Goal: Task Accomplishment & Management: Manage account settings

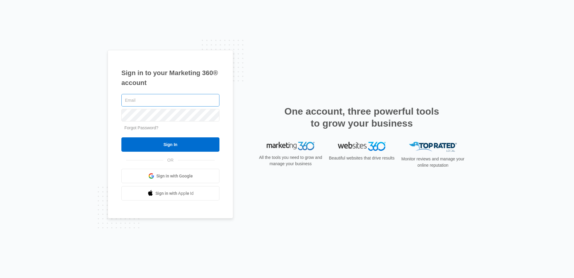
click at [133, 100] on input "text" at bounding box center [170, 100] width 98 height 13
type input "[EMAIL_ADDRESS][DOMAIN_NAME]"
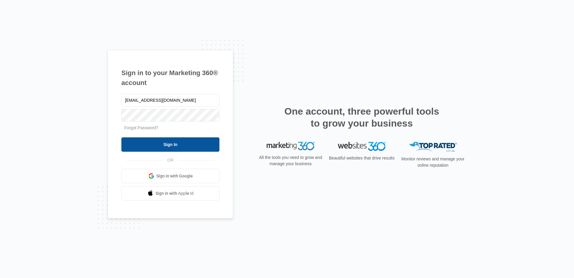
click at [163, 144] on input "Sign In" at bounding box center [170, 144] width 98 height 14
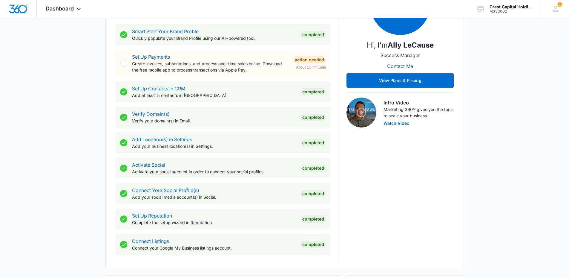
scroll to position [209, 0]
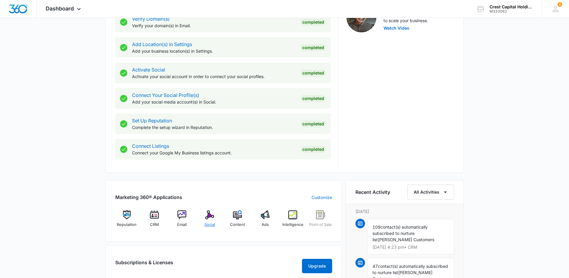
click at [210, 215] on img at bounding box center [209, 214] width 9 height 9
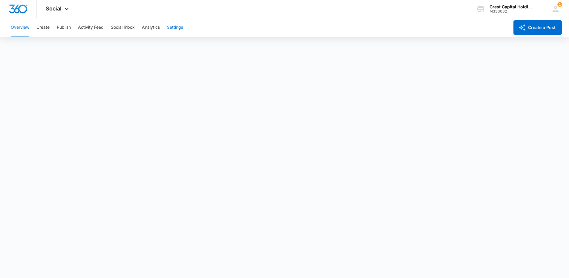
click at [176, 26] on button "Settings" at bounding box center [175, 27] width 16 height 19
click at [20, 25] on button "Overview" at bounding box center [20, 27] width 19 height 19
click at [17, 7] on img "Dashboard" at bounding box center [18, 8] width 19 height 9
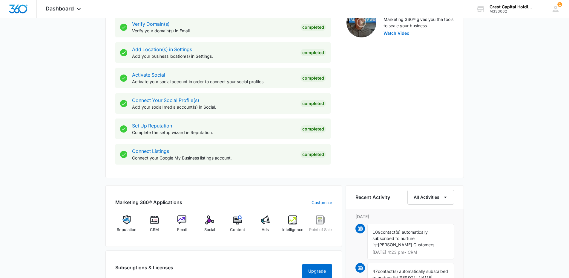
scroll to position [269, 0]
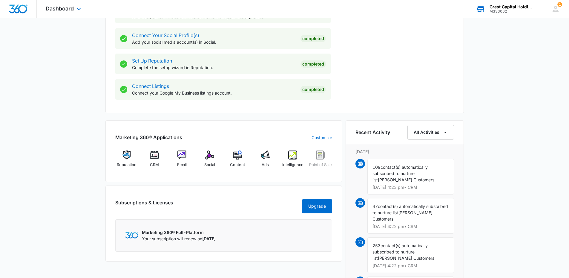
click at [522, 10] on div "M333062" at bounding box center [512, 11] width 44 height 4
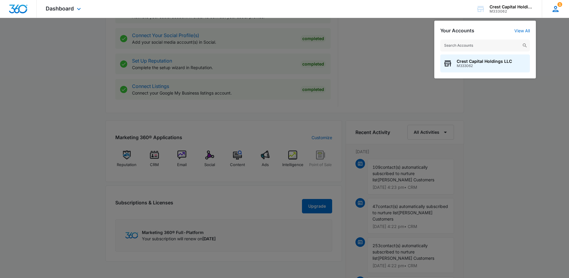
click at [561, 8] on div "1 DM David Morris crestcapitalh@yahoo.com My Profile 1 Notifications Support Lo…" at bounding box center [555, 9] width 27 height 18
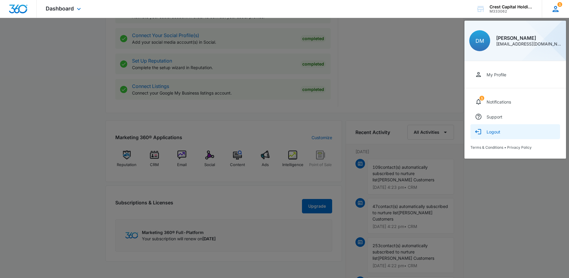
click at [495, 130] on div "Logout" at bounding box center [494, 131] width 14 height 5
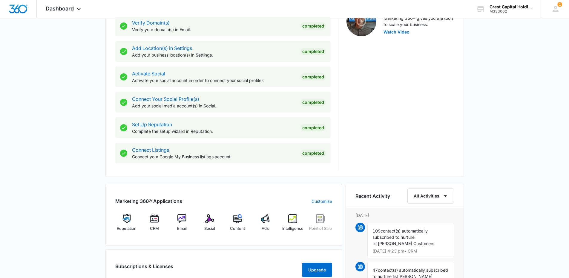
scroll to position [269, 0]
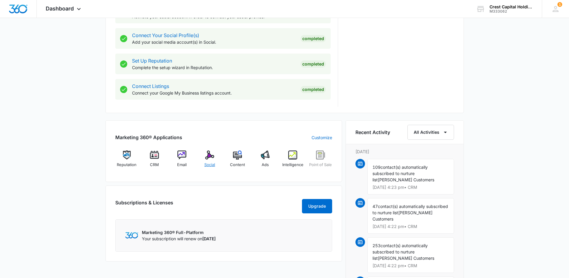
click at [210, 158] on img at bounding box center [209, 154] width 9 height 9
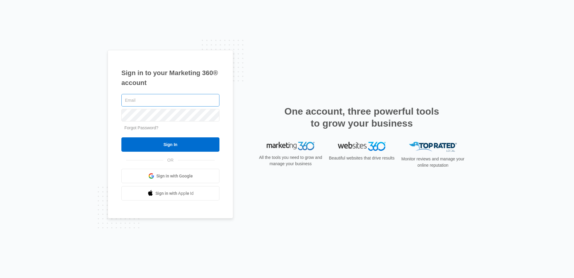
click at [171, 100] on input "text" at bounding box center [170, 100] width 98 height 13
type input "[EMAIL_ADDRESS][DOMAIN_NAME]"
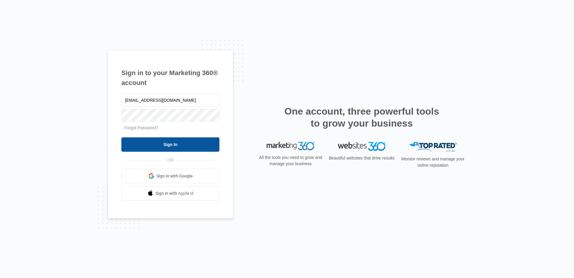
drag, startPoint x: 170, startPoint y: 143, endPoint x: 171, endPoint y: 139, distance: 3.6
click at [170, 142] on input "Sign In" at bounding box center [170, 144] width 98 height 14
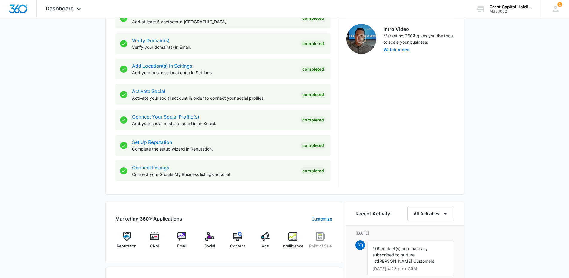
scroll to position [209, 0]
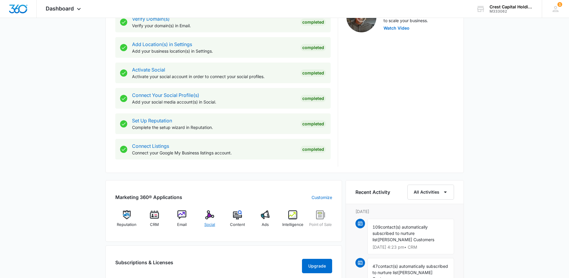
click at [208, 214] on img at bounding box center [209, 214] width 9 height 9
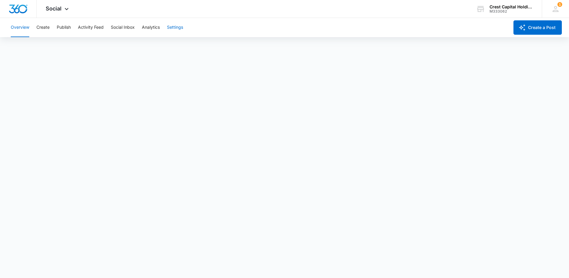
click at [172, 27] on button "Settings" at bounding box center [175, 27] width 16 height 19
click at [337, 16] on div "Social Apps Reputation CRM Email Social POS Content Ads Intelligence Files Bran…" at bounding box center [284, 9] width 569 height 18
